Goal: Information Seeking & Learning: Learn about a topic

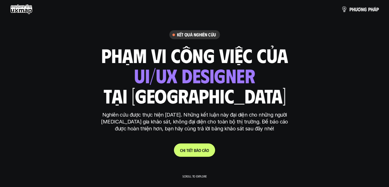
click at [21, 10] on use at bounding box center [21, 9] width 22 height 10
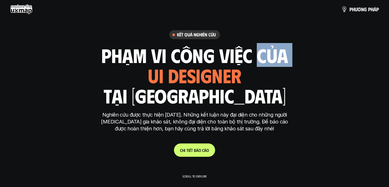
drag, startPoint x: 155, startPoint y: 74, endPoint x: 262, endPoint y: 75, distance: 106.7
click at [262, 75] on div "phạm vi công việc của ui designer ui/ux designer product designer [DEMOGRAPHIC_…" at bounding box center [194, 75] width 187 height 60
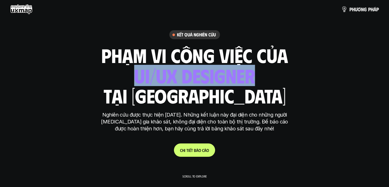
click at [262, 75] on div "phạm vi công việc của ui designer ui/ux designer product designer [DEMOGRAPHIC_…" at bounding box center [194, 75] width 187 height 60
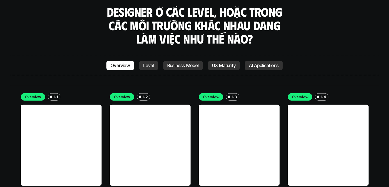
scroll to position [1407, 0]
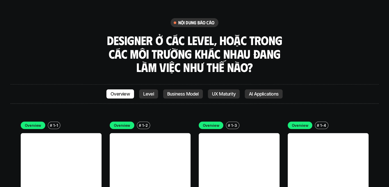
click at [154, 89] on link "Level" at bounding box center [148, 93] width 19 height 9
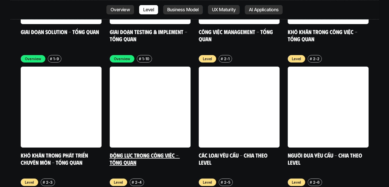
scroll to position [1695, 0]
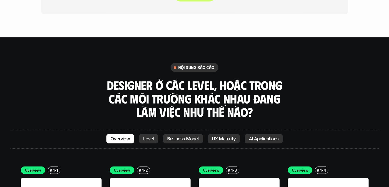
click at [183, 136] on p "Business Model" at bounding box center [182, 138] width 31 height 5
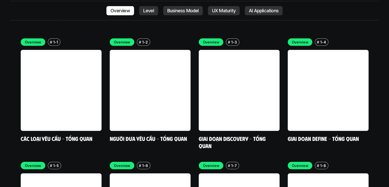
scroll to position [1375, 0]
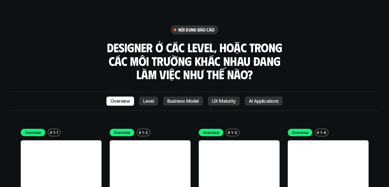
click at [229, 96] on link "UX Maturity" at bounding box center [224, 100] width 32 height 9
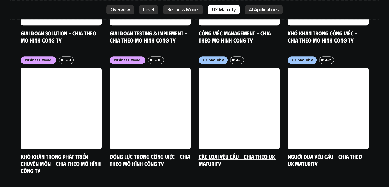
scroll to position [2312, 0]
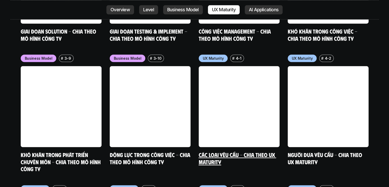
click at [223, 94] on link at bounding box center [239, 106] width 81 height 81
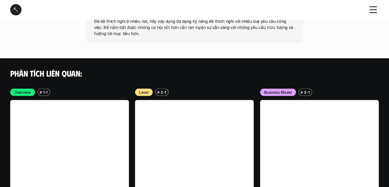
scroll to position [890, 0]
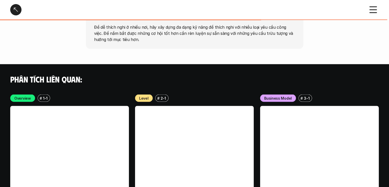
click at [143, 101] on div "Level # 2-1 Các loại yêu cầu - Chia theo level" at bounding box center [194, 165] width 119 height 142
click at [161, 97] on p "2-1" at bounding box center [163, 97] width 5 height 5
click at [202, 97] on div "Level # 2-1" at bounding box center [194, 97] width 119 height 7
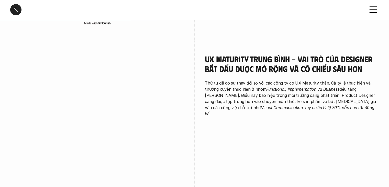
scroll to position [250, 0]
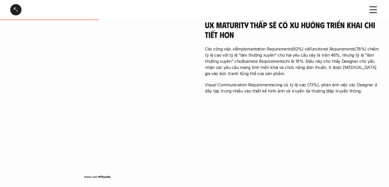
click at [20, 8] on div at bounding box center [15, 9] width 11 height 11
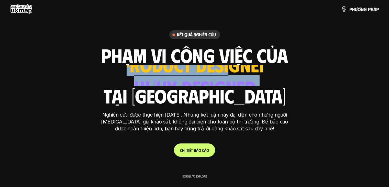
drag, startPoint x: 225, startPoint y: 83, endPoint x: 294, endPoint y: 83, distance: 68.3
click at [288, 83] on div "phạm vi công việc của ui designer ui/ux designer product designer [DEMOGRAPHIC_…" at bounding box center [194, 75] width 187 height 60
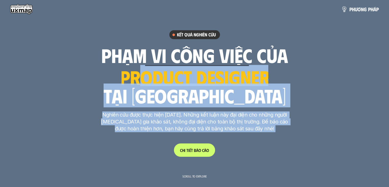
drag, startPoint x: 144, startPoint y: 78, endPoint x: 295, endPoint y: 81, distance: 150.8
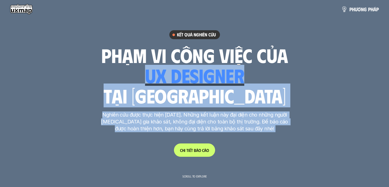
click at [172, 93] on h1 "tại [GEOGRAPHIC_DATA]" at bounding box center [194, 95] width 182 height 21
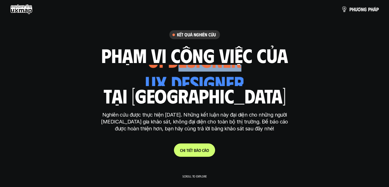
drag, startPoint x: 193, startPoint y: 78, endPoint x: 276, endPoint y: 73, distance: 82.8
click at [267, 74] on div "phạm vi công việc của ui designer ui/ux designer product designer [DEMOGRAPHIC_…" at bounding box center [194, 75] width 187 height 60
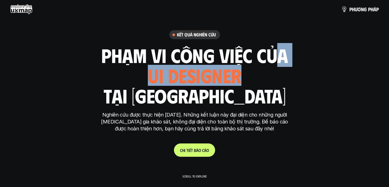
click at [281, 73] on div "phạm vi công việc của ui designer ui/ux designer product designer [DEMOGRAPHIC_…" at bounding box center [194, 75] width 187 height 60
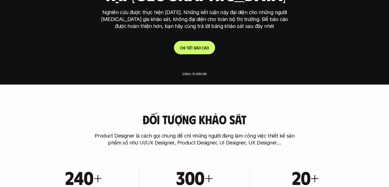
scroll to position [179, 0]
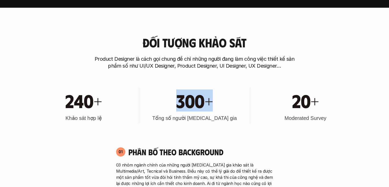
drag, startPoint x: 146, startPoint y: 102, endPoint x: 213, endPoint y: 109, distance: 67.7
click at [213, 109] on div "300+" at bounding box center [195, 100] width 106 height 22
click at [215, 110] on div "300+" at bounding box center [195, 100] width 106 height 22
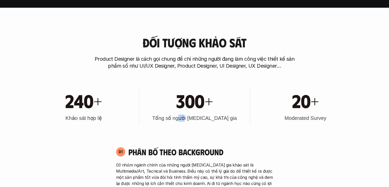
drag, startPoint x: 194, startPoint y: 122, endPoint x: 213, endPoint y: 123, distance: 19.0
click at [202, 123] on div "300+ Tổng số người [MEDICAL_DATA] gia" at bounding box center [195, 105] width 106 height 36
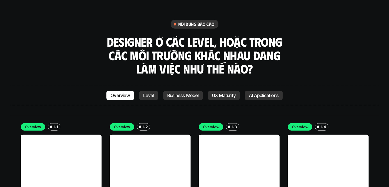
scroll to position [1382, 0]
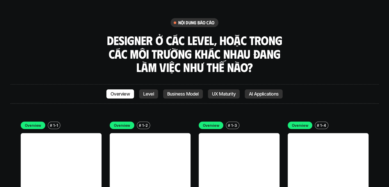
click at [76, 133] on link at bounding box center [61, 173] width 81 height 81
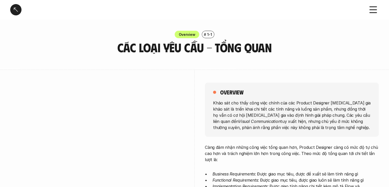
click at [15, 13] on div at bounding box center [15, 9] width 11 height 11
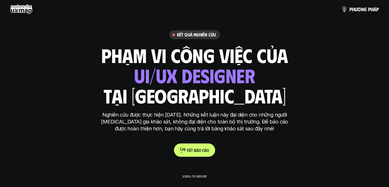
click at [198, 149] on span "á" at bounding box center [197, 150] width 2 height 5
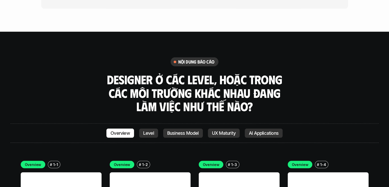
scroll to position [1343, 0]
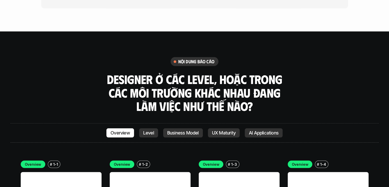
click at [154, 128] on link "Level" at bounding box center [148, 132] width 19 height 9
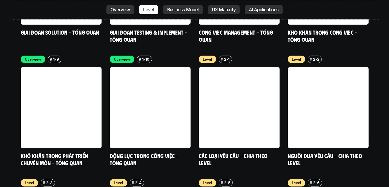
scroll to position [1695, 0]
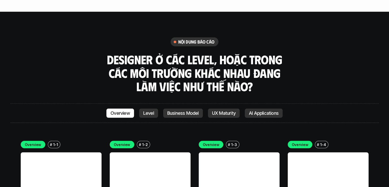
click at [171, 111] on p "Business Model" at bounding box center [182, 113] width 31 height 5
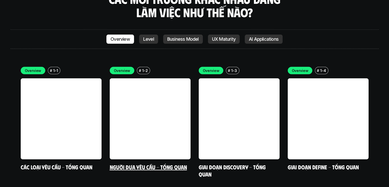
scroll to position [1400, 0]
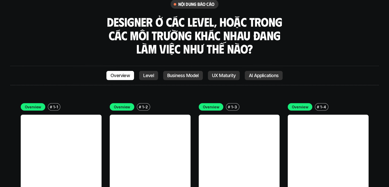
click at [167, 115] on link at bounding box center [150, 155] width 81 height 81
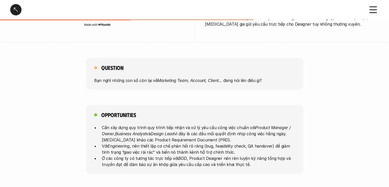
scroll to position [230, 0]
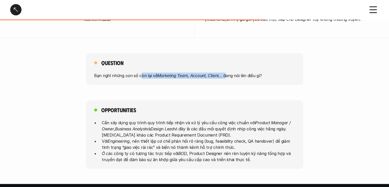
drag, startPoint x: 140, startPoint y: 68, endPoint x: 227, endPoint y: 68, distance: 87.0
click at [226, 72] on p "Bạn nghĩ những con số còn lại về Marketing Team, Account, Client … đang nói lên…" at bounding box center [194, 75] width 201 height 6
click at [229, 72] on p "Bạn nghĩ những con số còn lại về Marketing Team, Account, Client … đang nói lên…" at bounding box center [194, 75] width 201 height 6
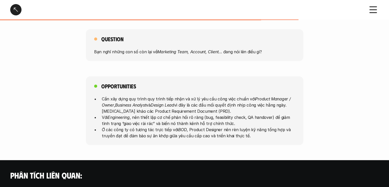
scroll to position [256, 0]
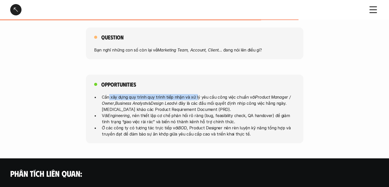
drag, startPoint x: 109, startPoint y: 90, endPoint x: 203, endPoint y: 93, distance: 94.0
click at [201, 94] on p "Cần xây dựng quy trình quy trình tiếp nhận và xử lý yêu cầu công việc chuẩn với…" at bounding box center [198, 103] width 193 height 18
click at [204, 94] on p "Cần xây dựng quy trình quy trình tiếp nhận và xử lý yêu cầu công việc chuẩn với…" at bounding box center [198, 103] width 193 height 18
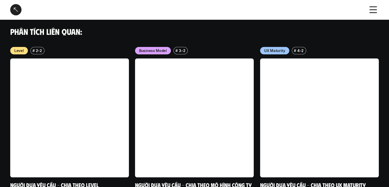
scroll to position [396, 0]
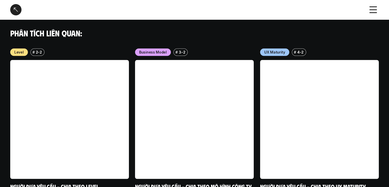
click at [161, 49] on p "Business Model" at bounding box center [153, 51] width 28 height 5
click at [185, 48] on div "# 3-2" at bounding box center [180, 51] width 14 height 7
click at [211, 39] on div "Phân tích liên quan:" at bounding box center [194, 33] width 389 height 30
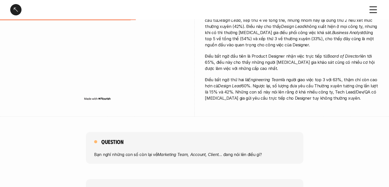
scroll to position [154, 0]
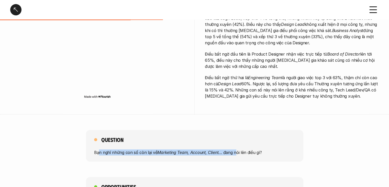
drag, startPoint x: 136, startPoint y: 151, endPoint x: 237, endPoint y: 151, distance: 100.8
click at [236, 151] on div "Question Bạn nghĩ những con số còn lại về Marketing Team, Account, Client … đan…" at bounding box center [195, 146] width 218 height 32
click at [237, 151] on div "Question Bạn nghĩ những con số còn lại về Marketing Team, Account, Client … đan…" at bounding box center [195, 146] width 218 height 32
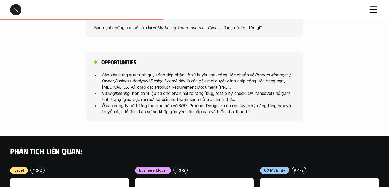
scroll to position [281, 0]
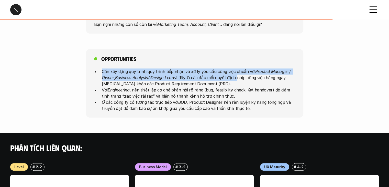
drag, startPoint x: 99, startPoint y: 62, endPoint x: 238, endPoint y: 71, distance: 139.0
click at [238, 71] on ul "Cần xây dựng quy trình quy trình tiếp nhận và xử lý yêu cầu công việc chuẩn với…" at bounding box center [194, 89] width 201 height 43
click at [238, 71] on p "Cần xây dựng quy trình quy trình tiếp nhận và xử lý yêu cầu công việc chuẩn với…" at bounding box center [198, 77] width 193 height 18
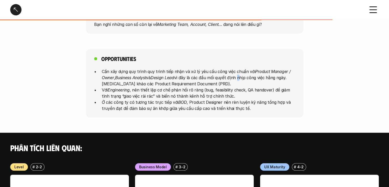
click at [238, 71] on p "Cần xây dựng quy trình quy trình tiếp nhận và xử lý yêu cầu công việc chuẩn với…" at bounding box center [198, 77] width 193 height 18
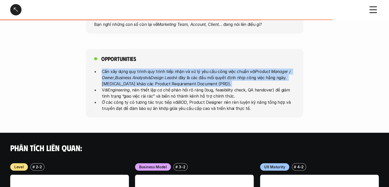
click at [238, 71] on p "Cần xây dựng quy trình quy trình tiếp nhận và xử lý yêu cầu công việc chuẩn với…" at bounding box center [198, 77] width 193 height 18
click at [244, 68] on p "Cần xây dựng quy trình quy trình tiếp nhận và xử lý yêu cầu công việc chuẩn với…" at bounding box center [198, 77] width 193 height 18
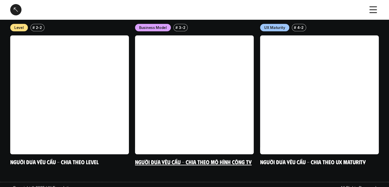
scroll to position [422, 0]
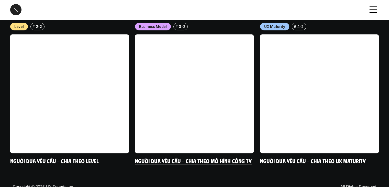
click at [214, 75] on link at bounding box center [194, 93] width 119 height 119
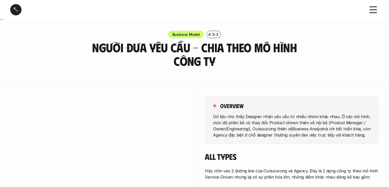
click at [13, 6] on div at bounding box center [15, 9] width 11 height 11
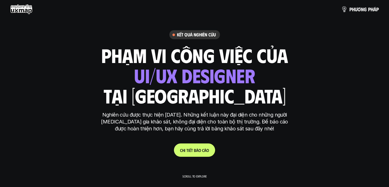
click at [354, 2] on div "p h ư ơ n g p h á p" at bounding box center [194, 9] width 389 height 18
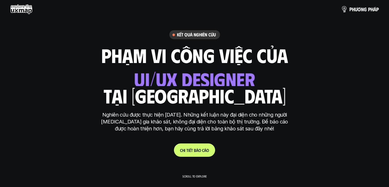
click at [354, 8] on p "p h ư ơ n g p h á p" at bounding box center [364, 9] width 29 height 6
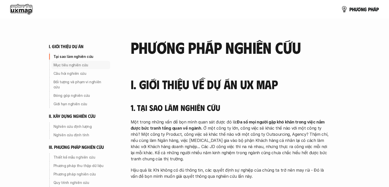
click at [75, 66] on p "Mục tiêu nghiên cứu" at bounding box center [80, 64] width 55 height 5
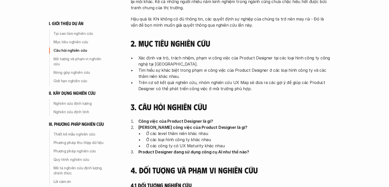
click at [76, 54] on div "Câu hỏi nghiên cứu" at bounding box center [80, 50] width 59 height 8
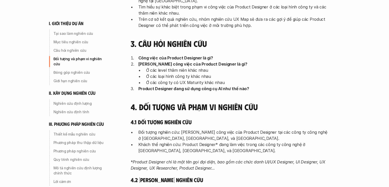
click at [80, 58] on p "Đối tượng và phạm vi nghiên cứu" at bounding box center [80, 61] width 55 height 10
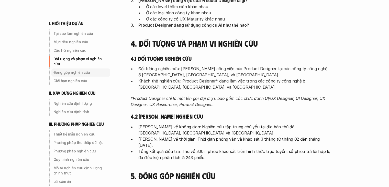
click at [80, 70] on p "Đóng góp nghiên cứu" at bounding box center [80, 72] width 55 height 5
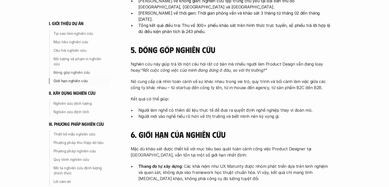
click at [80, 77] on div "Giới hạn nghiên cứu" at bounding box center [80, 81] width 59 height 8
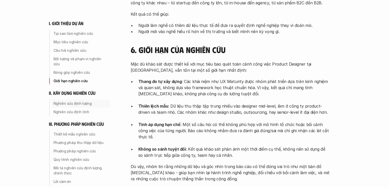
click at [82, 101] on p "Nghiên cứu định lượng" at bounding box center [80, 103] width 55 height 5
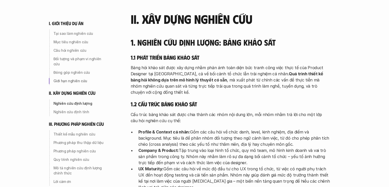
click at [82, 109] on div "Nghiên cứu định tính" at bounding box center [80, 112] width 59 height 8
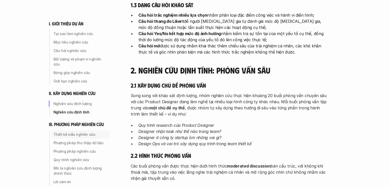
click at [82, 132] on p "Thiết kế mẫu nghiên cứu" at bounding box center [80, 134] width 55 height 5
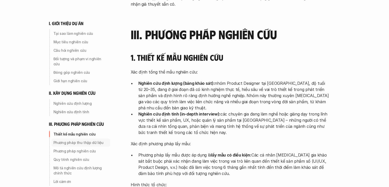
click at [84, 140] on p "Phương pháp thu thập dữ liệu" at bounding box center [80, 142] width 55 height 5
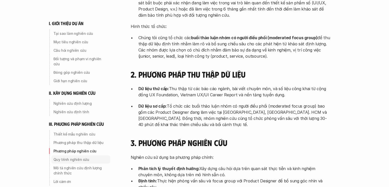
click at [81, 149] on div "Phương pháp nghiên cứu" at bounding box center [80, 151] width 59 height 8
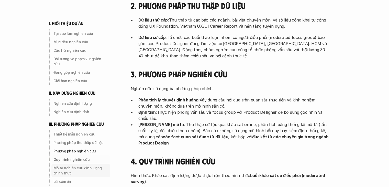
click at [81, 165] on p "Mô tả nghiên cứu định lượng chính thức" at bounding box center [80, 170] width 55 height 10
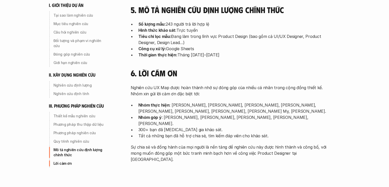
click at [67, 159] on div "Lời cảm ơn" at bounding box center [80, 163] width 59 height 8
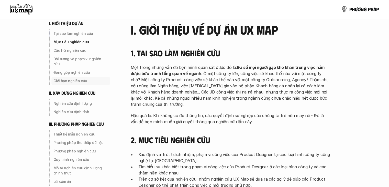
scroll to position [49, 0]
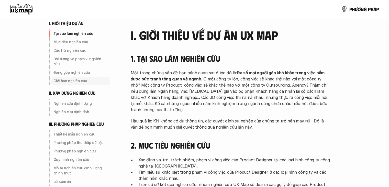
click at [82, 71] on div "Tại sao làm nghiên cứu Mục tiêu nghiên cứu Câu hỏi nghiên cứu Đối tượng và phạm…" at bounding box center [79, 57] width 61 height 56
click at [84, 78] on p "Giới hạn nghiên cứu" at bounding box center [80, 80] width 55 height 5
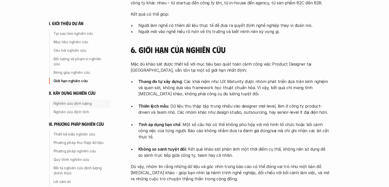
click at [84, 101] on p "Nghiên cứu định lượng" at bounding box center [80, 103] width 55 height 5
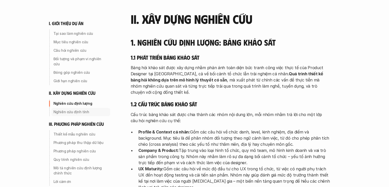
click at [85, 109] on p "Nghiên cứu định tính" at bounding box center [80, 111] width 55 height 5
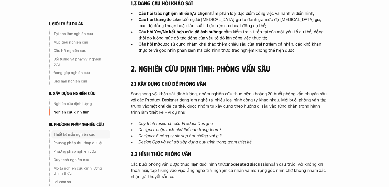
click at [90, 132] on p "Thiết kế mẫu nghiên cứu" at bounding box center [80, 134] width 55 height 5
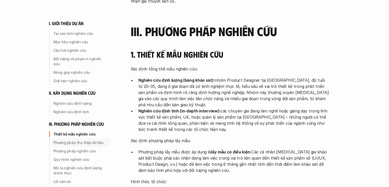
click at [87, 140] on div "Phương pháp thu thập dữ liệu" at bounding box center [80, 142] width 59 height 8
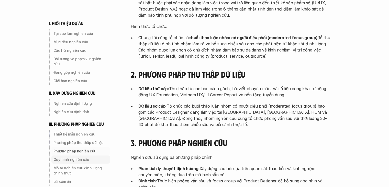
click at [88, 157] on p "Quy trình nghiên cứu" at bounding box center [80, 159] width 55 height 5
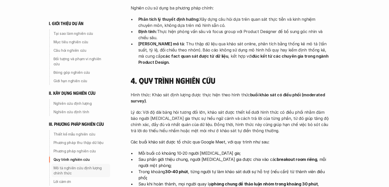
click at [91, 165] on p "Mô tả nghiên cứu định lượng chính thức" at bounding box center [80, 170] width 55 height 10
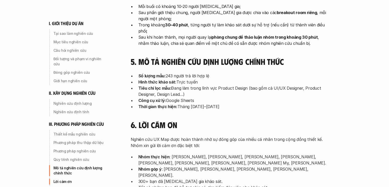
click at [59, 179] on p "Lời cảm ơn" at bounding box center [80, 181] width 55 height 5
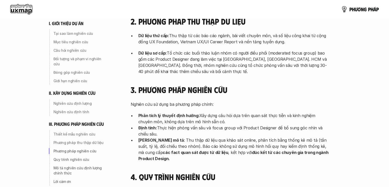
scroll to position [1354, 0]
click at [73, 28] on div "i. giới thiệu dự án Tại sao làm nghiên cứu Mục tiêu nghiên cứu Câu hỏi nghiên c…" at bounding box center [85, 52] width 72 height 64
click at [74, 32] on p "Tại sao làm nghiên cứu" at bounding box center [80, 33] width 55 height 5
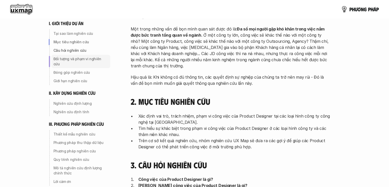
click at [80, 56] on div "Đối tượng và phạm vi nghiên cứu" at bounding box center [80, 61] width 59 height 13
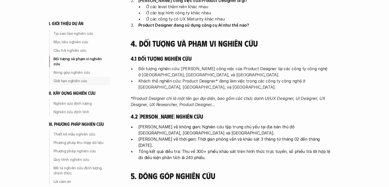
click at [82, 78] on p "Giới hạn nghiên cứu" at bounding box center [80, 80] width 55 height 5
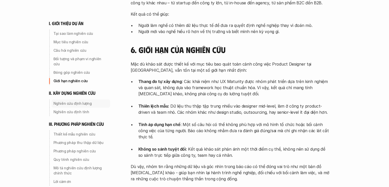
click at [82, 101] on p "Nghiên cứu định lượng" at bounding box center [80, 103] width 55 height 5
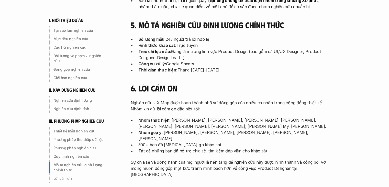
scroll to position [1544, 0]
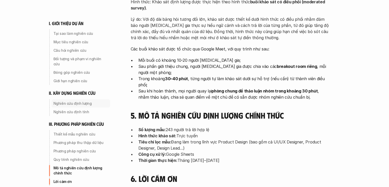
click at [73, 101] on p "Nghiên cứu định lượng" at bounding box center [80, 103] width 55 height 5
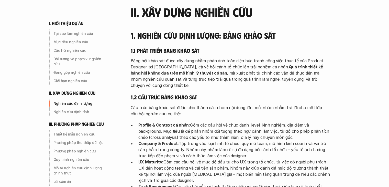
scroll to position [678, 0]
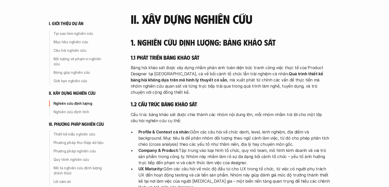
click at [87, 101] on p "Nghiên cứu định lượng" at bounding box center [80, 103] width 55 height 5
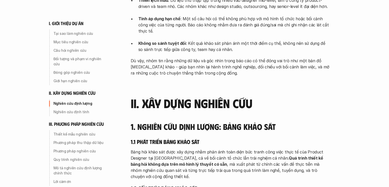
scroll to position [653, 0]
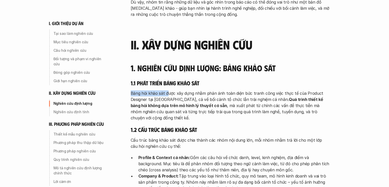
drag, startPoint x: 127, startPoint y: 79, endPoint x: 170, endPoint y: 80, distance: 43.3
click at [172, 90] on p "Bảng hỏi khảo sát được xây dựng nhằm phản ánh toàn diện bức tranh công việc thự…" at bounding box center [231, 105] width 200 height 31
click at [75, 108] on div "Nghiên cứu định tính" at bounding box center [80, 112] width 59 height 8
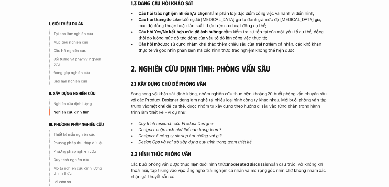
scroll to position [971, 0]
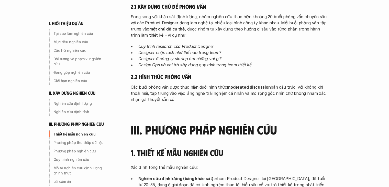
click at [67, 132] on p "Thiết kế mẫu nghiên cứu" at bounding box center [80, 134] width 55 height 5
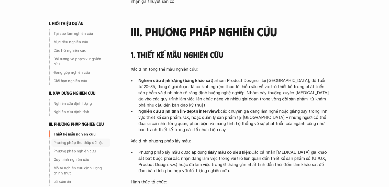
click at [85, 140] on p "Phương pháp thu thập dữ liệu" at bounding box center [80, 142] width 55 height 5
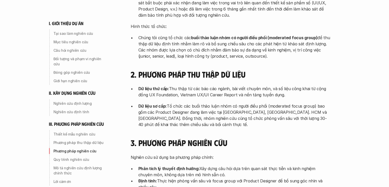
click at [83, 148] on p "Phương pháp nghiên cứu" at bounding box center [80, 150] width 55 height 5
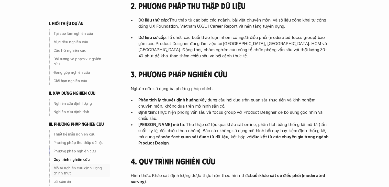
click at [80, 164] on div "Mô tả nghiên cứu định lượng chính thức" at bounding box center [80, 170] width 59 height 13
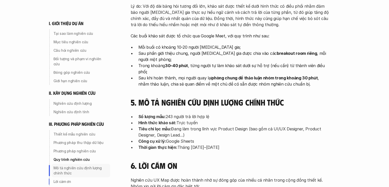
click at [77, 170] on p "Mô tả nghiên cứu định lượng chính thức" at bounding box center [80, 170] width 55 height 10
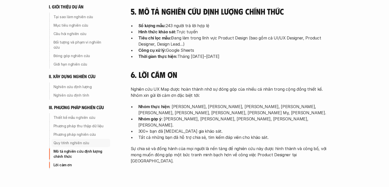
scroll to position [1649, 0]
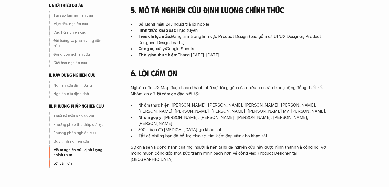
click at [66, 147] on p "Mô tả nghiên cứu định lượng chính thức" at bounding box center [80, 152] width 55 height 10
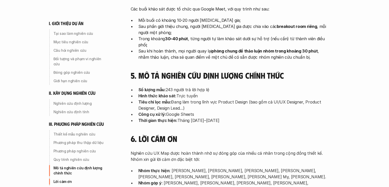
scroll to position [1572, 0]
